Goal: Navigation & Orientation: Find specific page/section

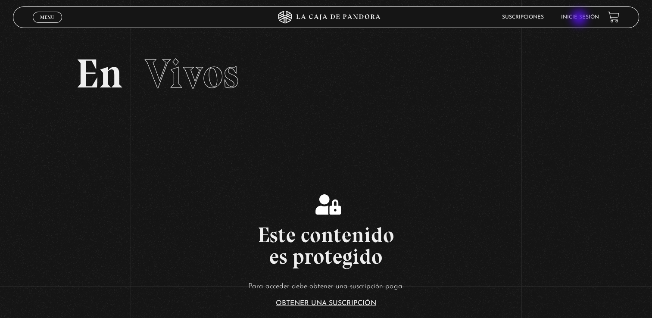
click at [580, 19] on link "Inicie sesión" at bounding box center [580, 17] width 38 height 5
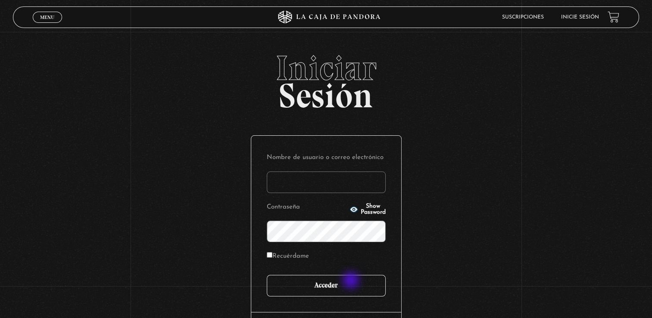
type input "[EMAIL_ADDRESS][DOMAIN_NAME]"
click at [348, 281] on input "Acceder" at bounding box center [326, 286] width 119 height 22
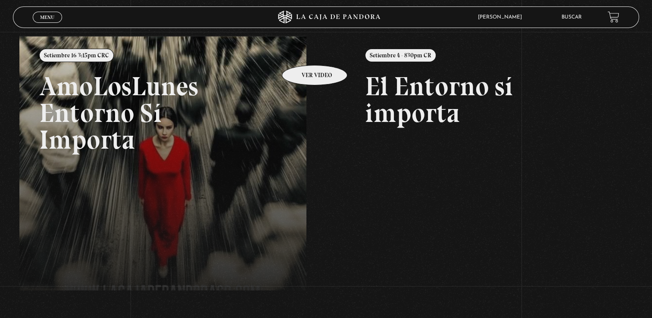
scroll to position [102, 0]
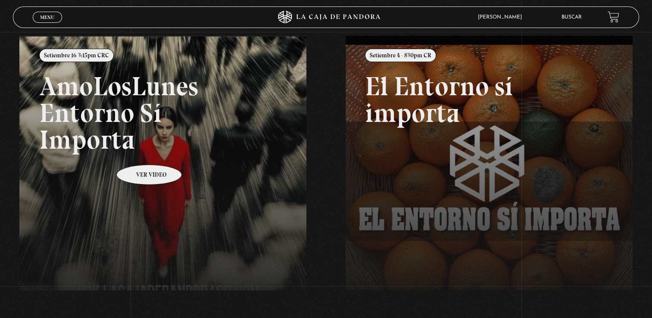
click at [138, 152] on link at bounding box center [345, 195] width 652 height 318
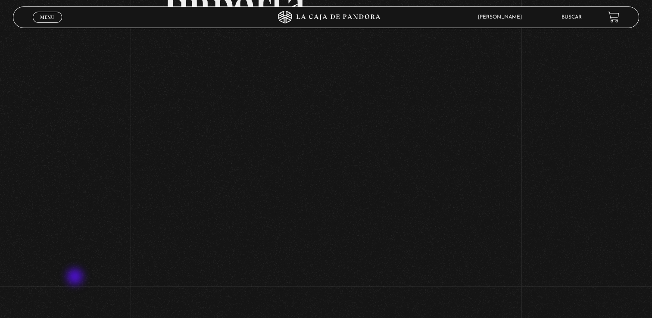
scroll to position [178, 0]
click at [76, 278] on div "Volver Setiembre 16 3:15pm CRC AmoLosLunes Entorno Sí Importa" at bounding box center [326, 136] width 652 height 565
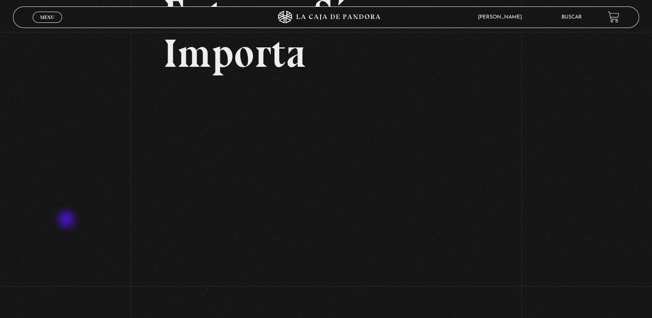
scroll to position [127, 0]
click at [47, 15] on span "Menu" at bounding box center [47, 17] width 14 height 5
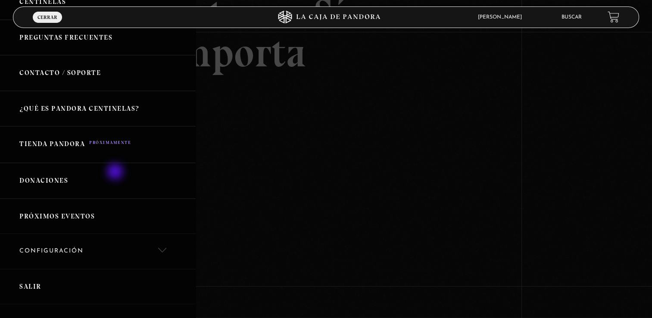
scroll to position [190, 0]
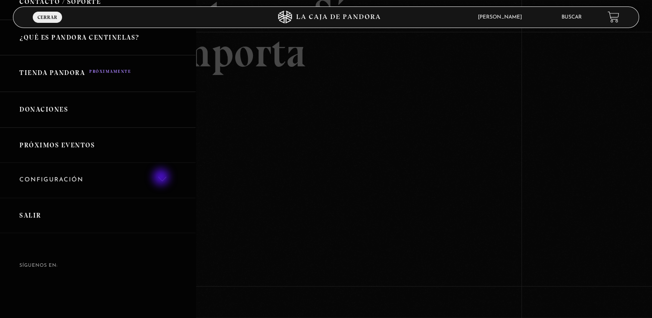
click at [162, 178] on link "Configuración" at bounding box center [98, 180] width 196 height 35
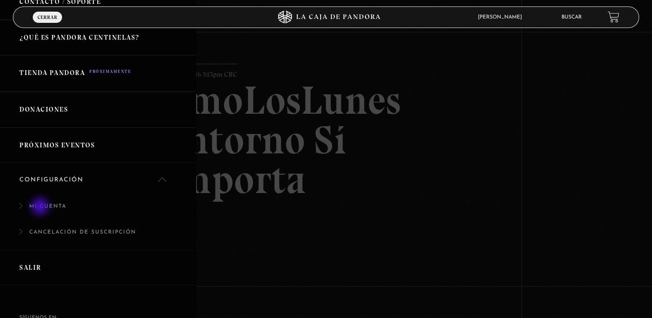
click at [41, 207] on link "Mi cuenta" at bounding box center [98, 211] width 196 height 26
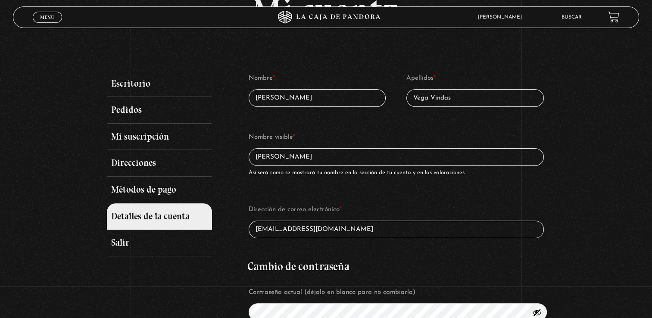
scroll to position [76, 0]
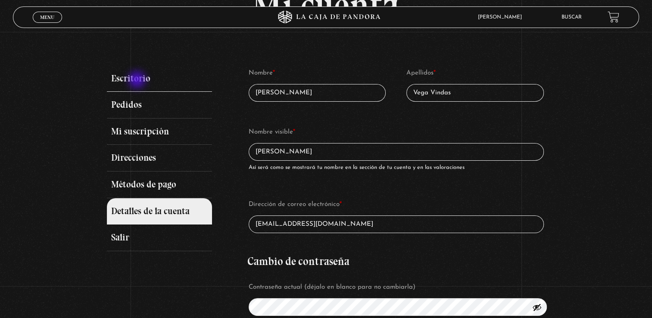
click at [138, 81] on link "Escritorio" at bounding box center [159, 79] width 105 height 27
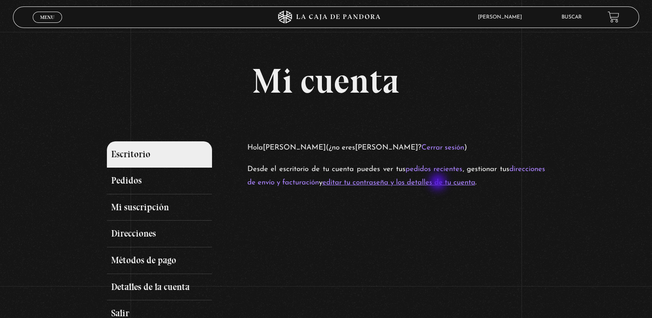
click at [439, 183] on link "editar tu contraseña y los detalles de tu cuenta" at bounding box center [398, 182] width 153 height 7
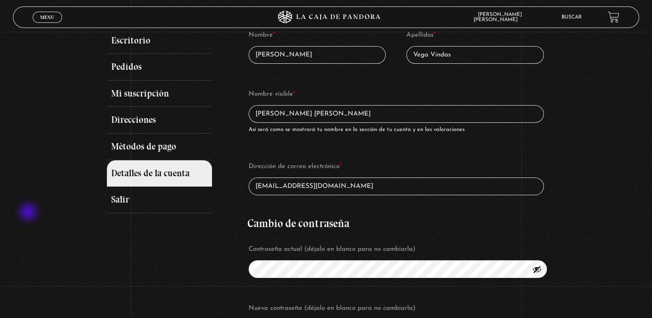
scroll to position [113, 0]
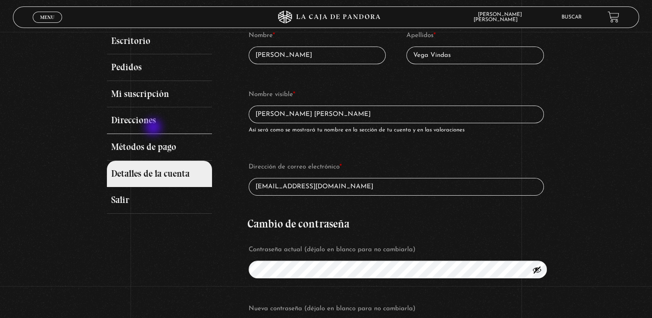
click at [154, 128] on link "Direcciones" at bounding box center [159, 120] width 105 height 27
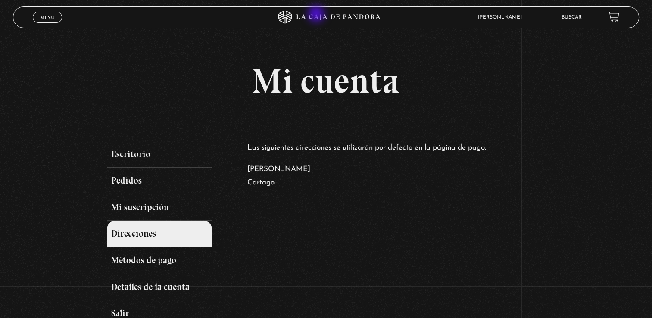
click at [317, 15] on icon at bounding box center [326, 17] width 196 height 13
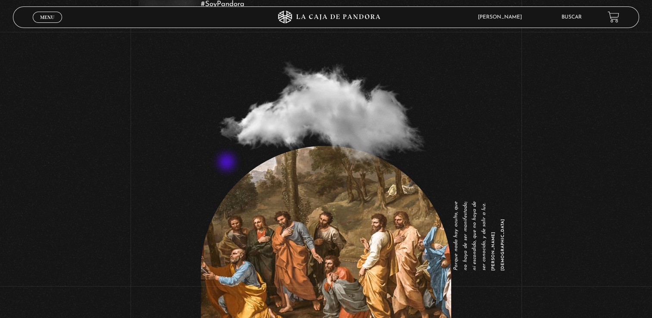
scroll to position [1105, 0]
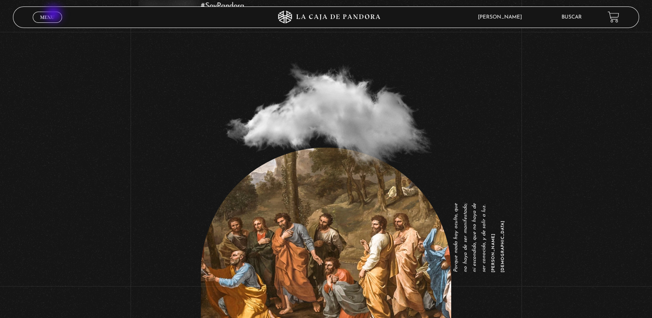
click at [54, 15] on span "Menu" at bounding box center [47, 17] width 14 height 5
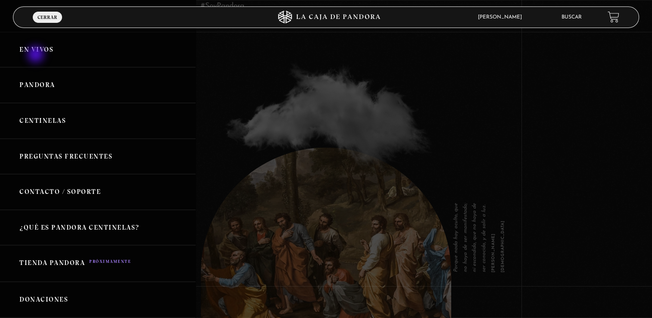
click at [37, 55] on link "En vivos" at bounding box center [98, 50] width 196 height 36
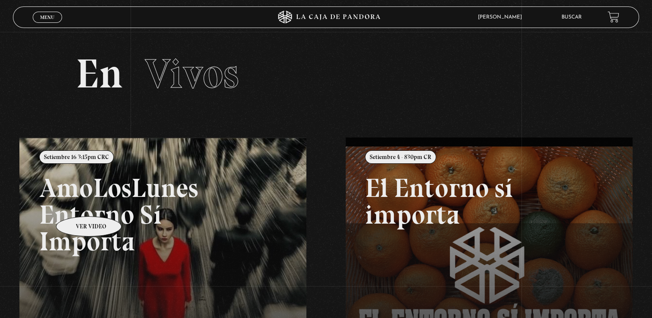
click at [78, 203] on link at bounding box center [345, 296] width 652 height 318
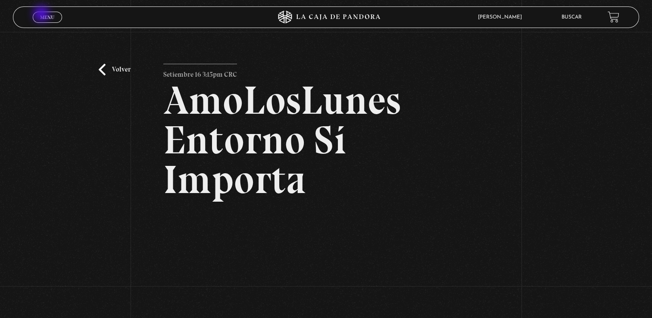
click at [42, 15] on span "Menu" at bounding box center [47, 17] width 14 height 5
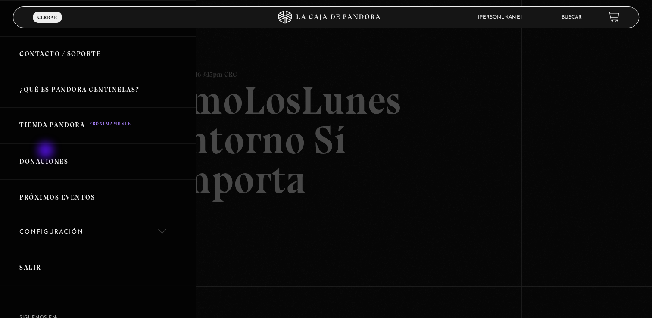
scroll to position [140, 0]
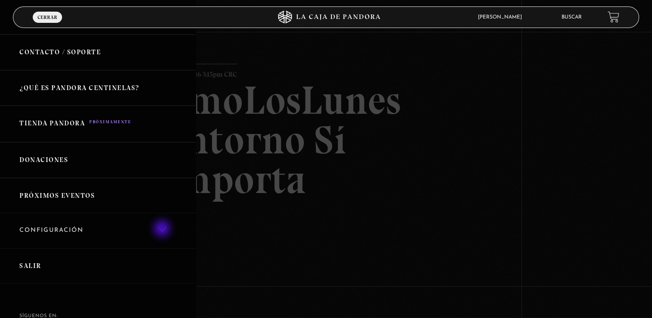
click at [163, 229] on link "Configuración" at bounding box center [98, 230] width 196 height 35
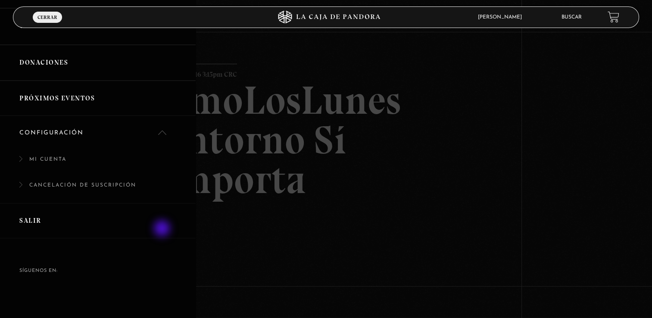
scroll to position [237, 0]
click at [54, 156] on link "Mi cuenta" at bounding box center [98, 163] width 196 height 26
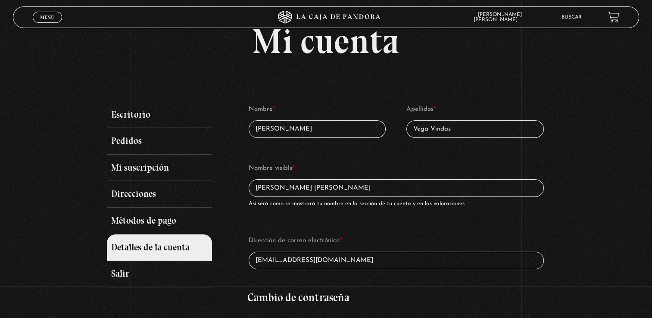
scroll to position [41, 0]
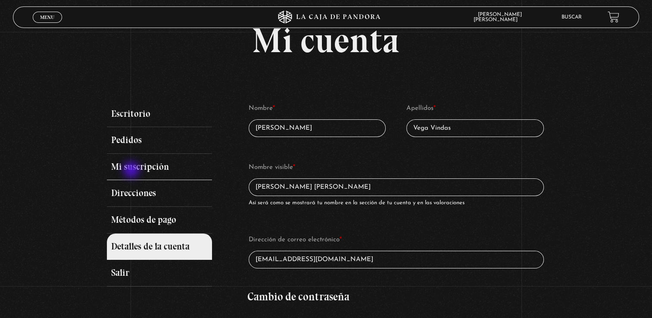
click at [132, 171] on link "Mi suscripción" at bounding box center [159, 167] width 105 height 27
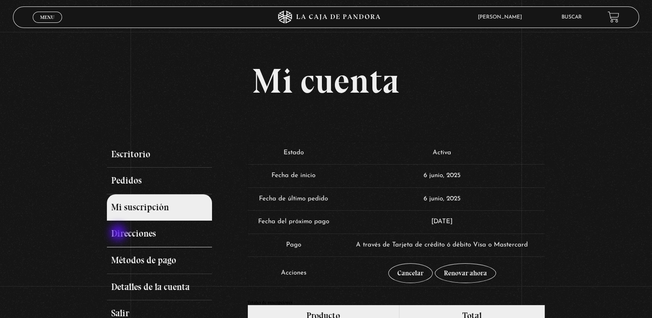
click at [119, 234] on link "Direcciones" at bounding box center [159, 234] width 105 height 27
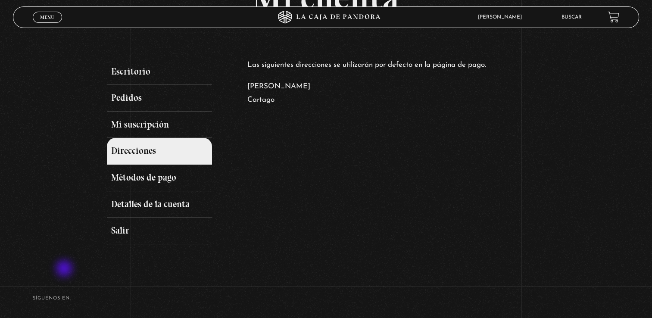
scroll to position [81, 0]
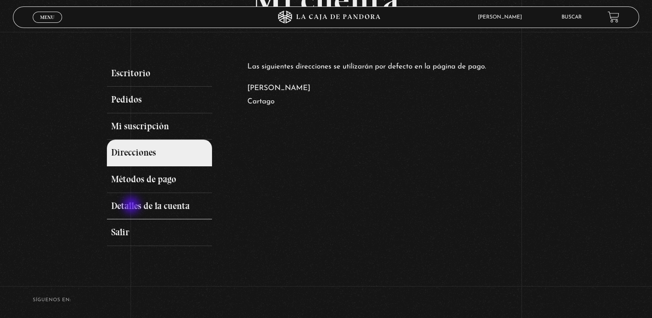
click at [132, 206] on link "Detalles de la cuenta" at bounding box center [159, 206] width 105 height 27
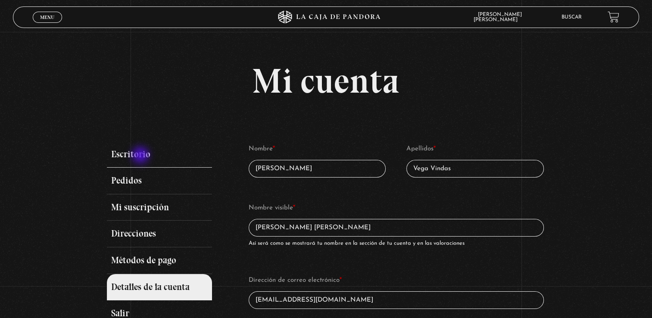
click at [141, 156] on link "Escritorio" at bounding box center [159, 154] width 105 height 27
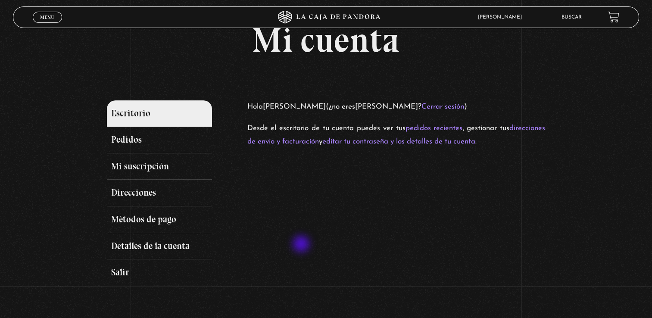
scroll to position [40, 0]
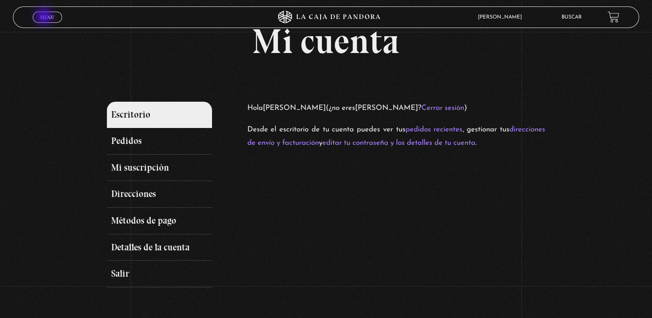
click at [44, 17] on span "Menu" at bounding box center [47, 17] width 14 height 5
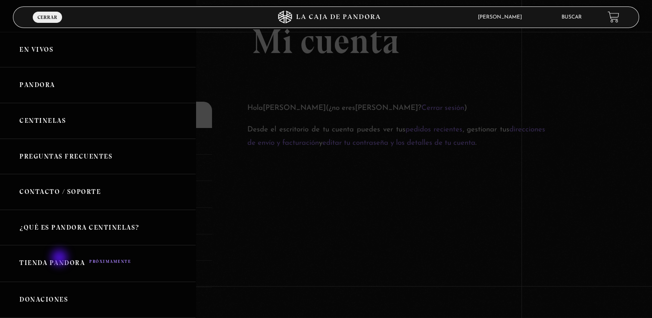
click at [60, 259] on link "Tienda Pandora" at bounding box center [98, 263] width 196 height 37
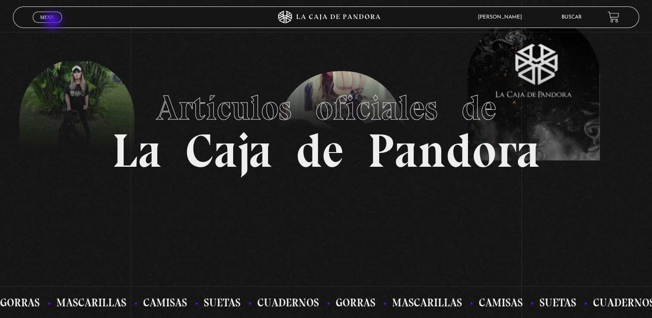
click at [53, 22] on span "Cerrar" at bounding box center [47, 25] width 20 height 6
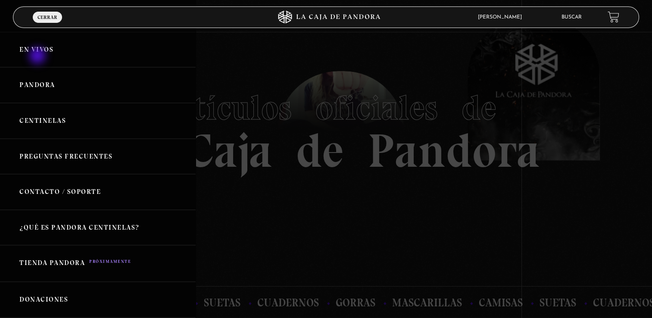
click at [38, 56] on link "En vivos" at bounding box center [98, 50] width 196 height 36
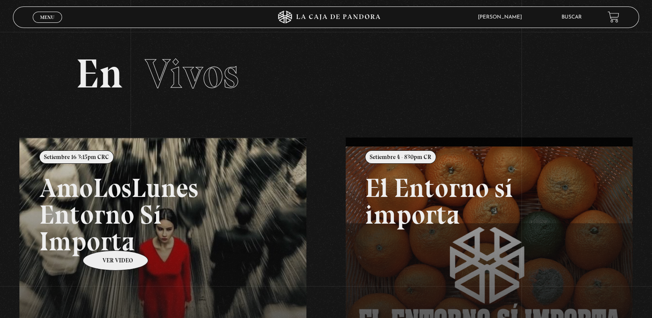
click at [104, 237] on link at bounding box center [345, 296] width 652 height 318
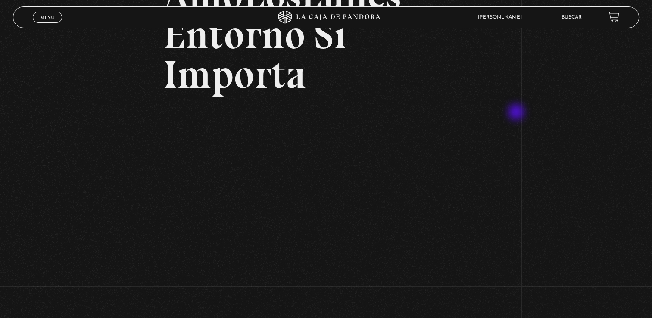
scroll to position [105, 0]
click at [512, 244] on div "Volver Setiembre 16 3:15pm CRC AmoLosLunes Entorno Sí Importa" at bounding box center [326, 209] width 652 height 565
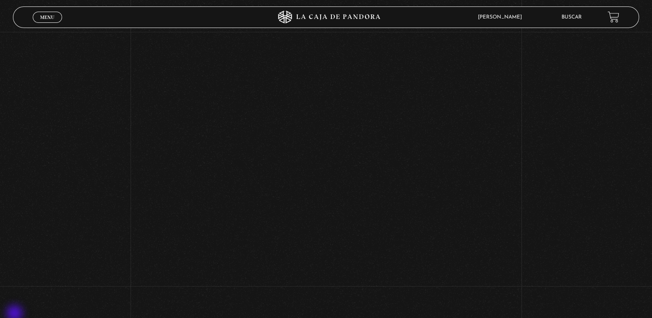
scroll to position [279, 0]
click at [145, 246] on div "Volver Setiembre 16 3:15pm CRC AmoLosLunes Entorno Sí Importa" at bounding box center [326, 35] width 652 height 565
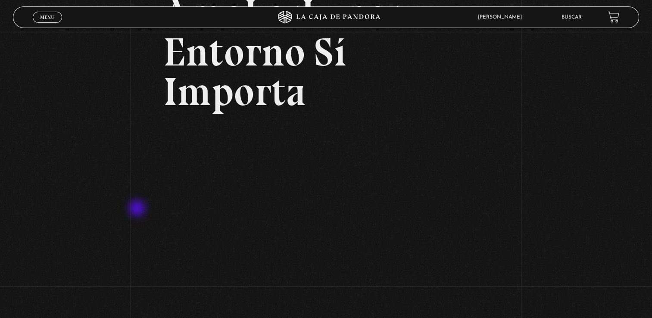
click at [138, 209] on div "Volver Setiembre 16 3:15pm CRC AmoLosLunes Entorno Sí Importa" at bounding box center [326, 226] width 652 height 565
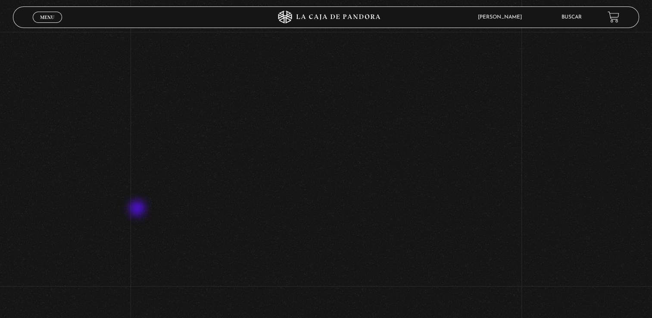
scroll to position [262, 0]
click at [143, 208] on div "Volver Setiembre 16 3:15pm CRC AmoLosLunes Entorno Sí Importa" at bounding box center [326, 52] width 652 height 565
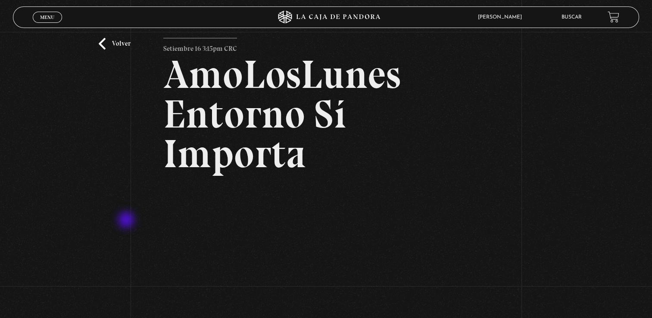
scroll to position [0, 0]
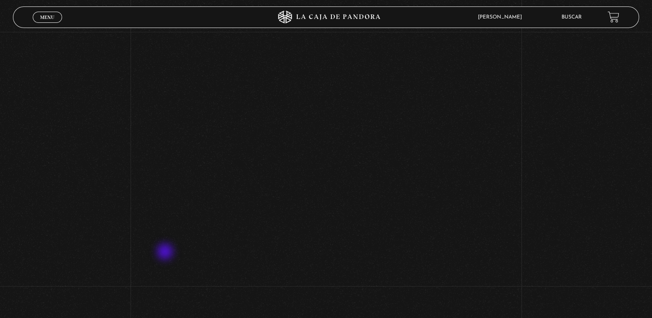
scroll to position [269, 0]
click at [77, 247] on div "Volver Setiembre 16 3:15pm CRC AmoLosLunes Entorno Sí Importa" at bounding box center [326, 45] width 652 height 565
drag, startPoint x: 98, startPoint y: 266, endPoint x: 84, endPoint y: 340, distance: 75.1
click at [84, 318] on html "ingresar al sitio Ver Video Más Información Solicitar Por favor coloque su disp…" at bounding box center [326, 89] width 652 height 717
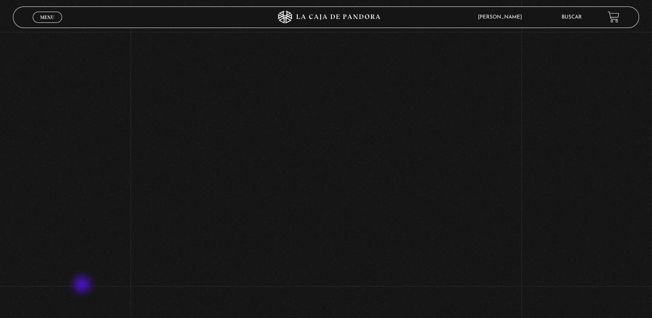
click at [83, 285] on div "Volver Setiembre 16 3:15pm CRC AmoLosLunes Entorno Sí Importa" at bounding box center [326, 45] width 652 height 565
drag, startPoint x: 94, startPoint y: 272, endPoint x: 85, endPoint y: 340, distance: 69.2
click at [85, 318] on html "ingresar al sitio Ver Video Más Información Solicitar Por favor coloque su disp…" at bounding box center [326, 48] width 652 height 717
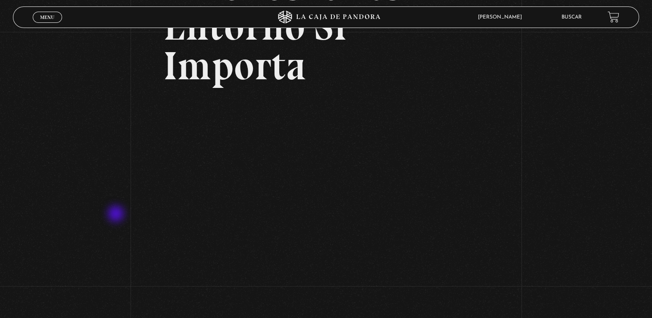
scroll to position [110, 0]
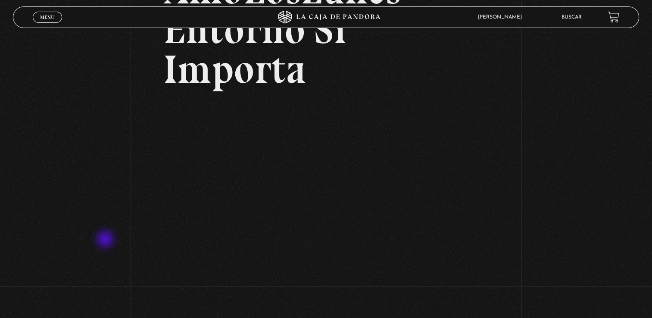
click at [106, 240] on div "Volver Setiembre 16 3:15pm CRC AmoLosLunes Entorno Sí Importa" at bounding box center [326, 204] width 652 height 565
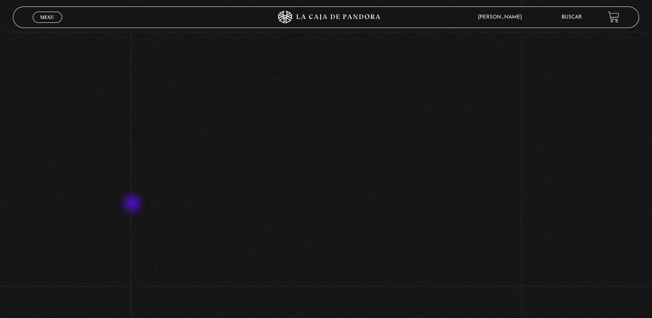
scroll to position [238, 0]
click at [133, 204] on div "Volver Setiembre 16 3:15pm CRC AmoLosLunes Entorno Sí Importa" at bounding box center [326, 76] width 652 height 565
click at [128, 243] on div "Volver Setiembre 16 3:15pm CRC AmoLosLunes Entorno Sí Importa" at bounding box center [326, 35] width 652 height 565
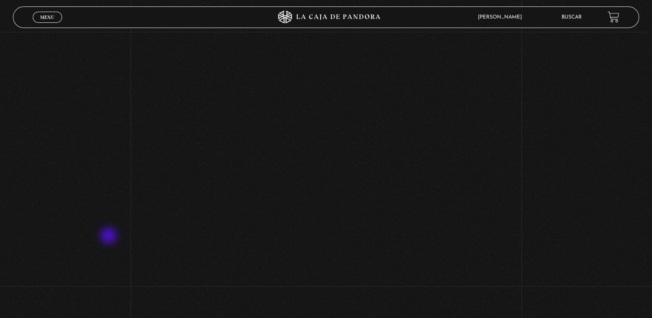
click at [109, 237] on div "Volver Setiembre 16 3:15pm CRC AmoLosLunes Entorno Sí Importa" at bounding box center [326, 19] width 652 height 565
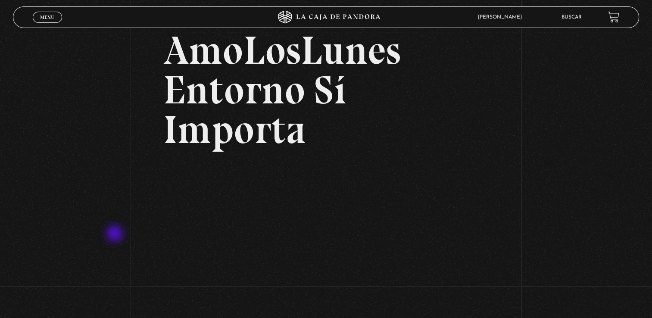
scroll to position [50, 0]
click at [52, 20] on link "Menu Cerrar" at bounding box center [47, 17] width 29 height 11
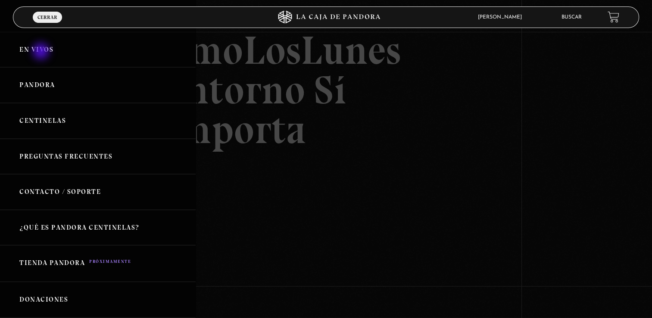
click at [42, 52] on link "En vivos" at bounding box center [98, 50] width 196 height 36
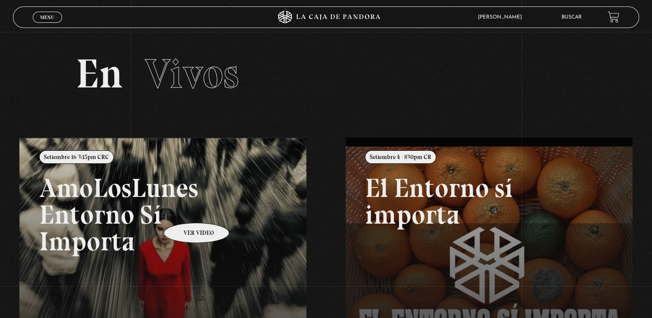
click at [185, 210] on link at bounding box center [345, 296] width 652 height 318
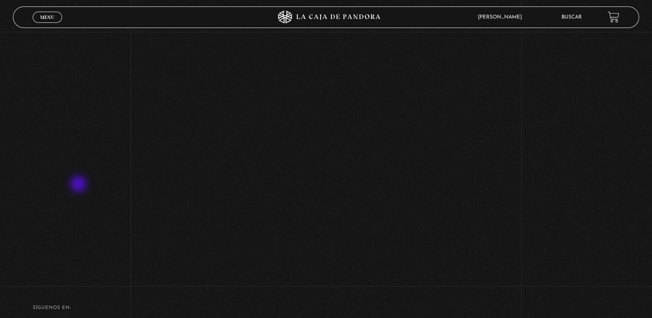
scroll to position [311, 0]
click at [72, 226] on div "Volver Setiembre 16 3:15pm CRC AmoLosLunes Entorno Sí Importa" at bounding box center [326, 3] width 652 height 565
click at [102, 236] on div "Volver Setiembre 16 3:15pm CRC AmoLosLunes Entorno Sí Importa" at bounding box center [326, 44] width 652 height 565
click at [105, 272] on div "Volver Setiembre 16 3:15pm CRC AmoLosLunes Entorno Sí Importa" at bounding box center [326, 44] width 652 height 565
